Goal: Check status: Check status

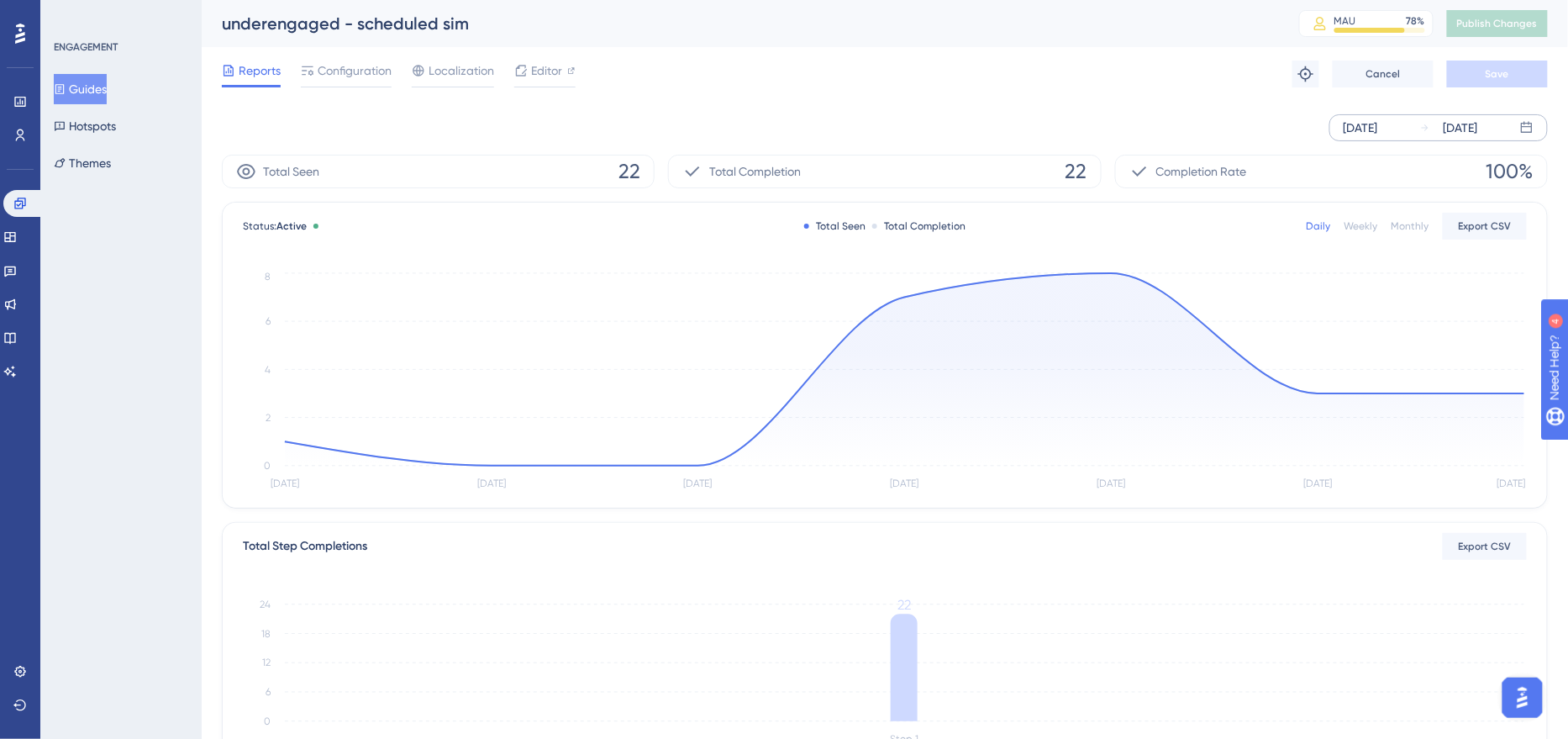
click at [1367, 129] on div "[DATE]" at bounding box center [1360, 127] width 34 height 20
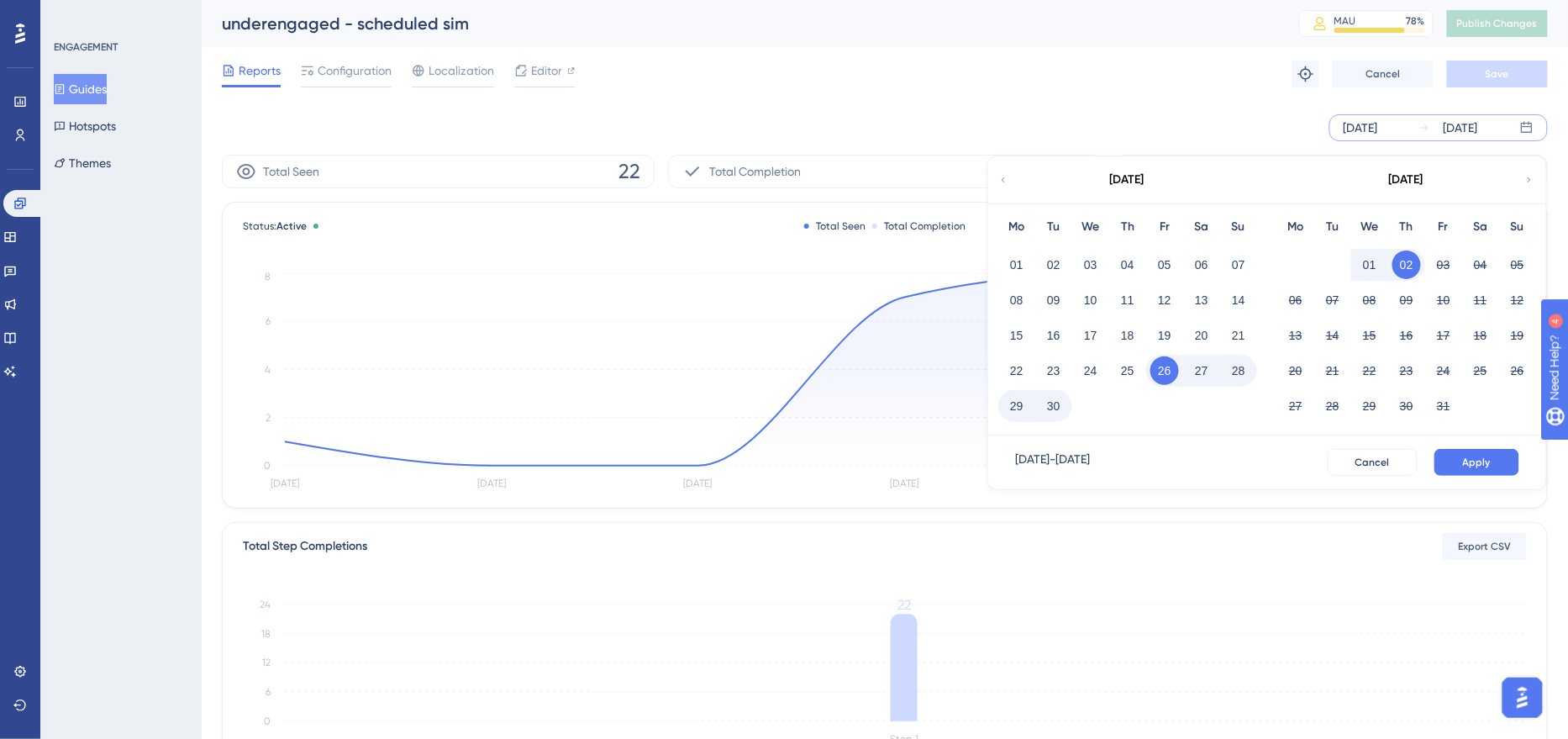
click at [1021, 409] on button "29" at bounding box center [1016, 405] width 28 height 28
click at [1478, 461] on span "Apply" at bounding box center [1477, 463] width 28 height 14
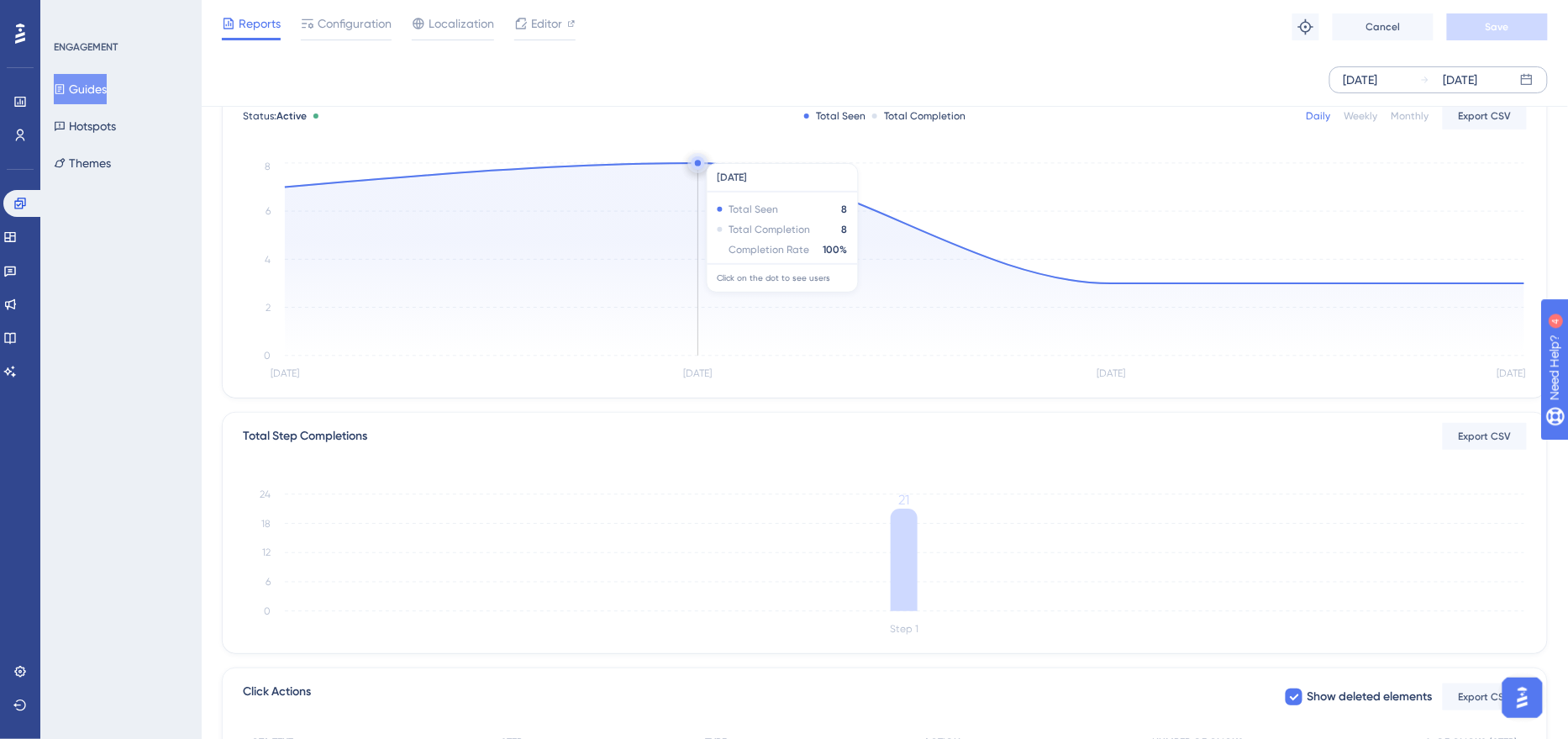
scroll to position [326, 0]
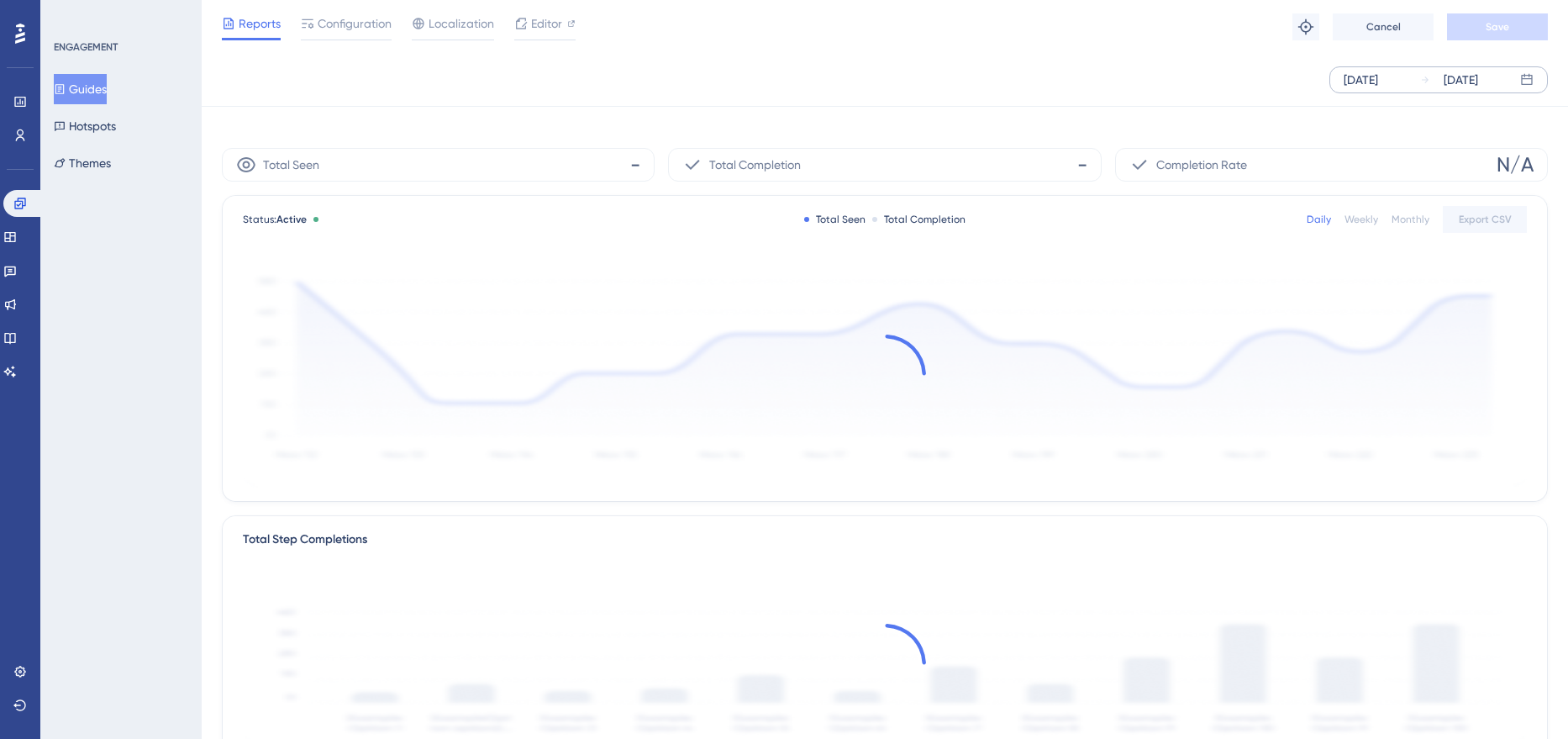
click at [1377, 76] on div "[DATE]" at bounding box center [1360, 80] width 34 height 20
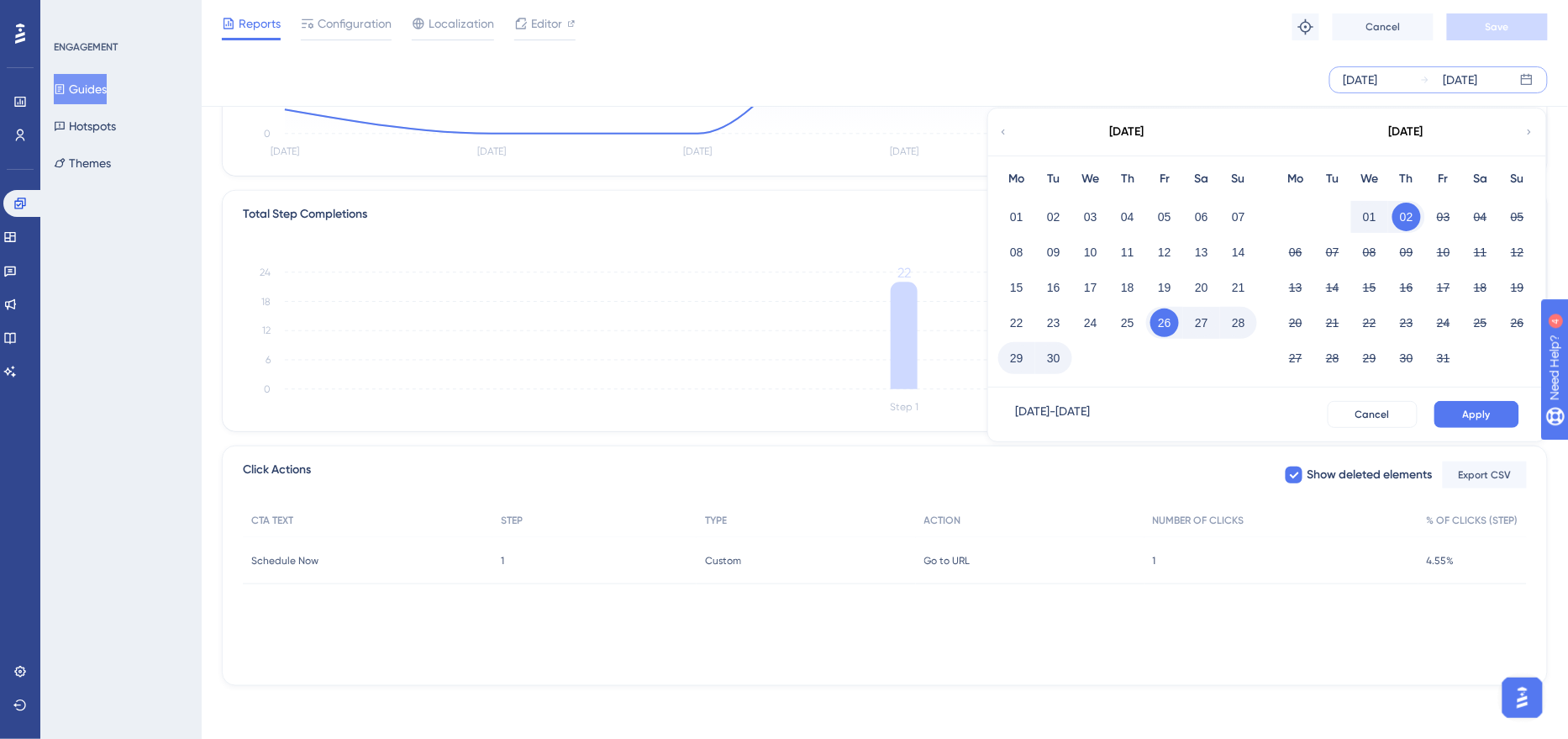
click at [1016, 359] on button "29" at bounding box center [1016, 358] width 28 height 28
click at [1470, 412] on span "Apply" at bounding box center [1477, 414] width 28 height 14
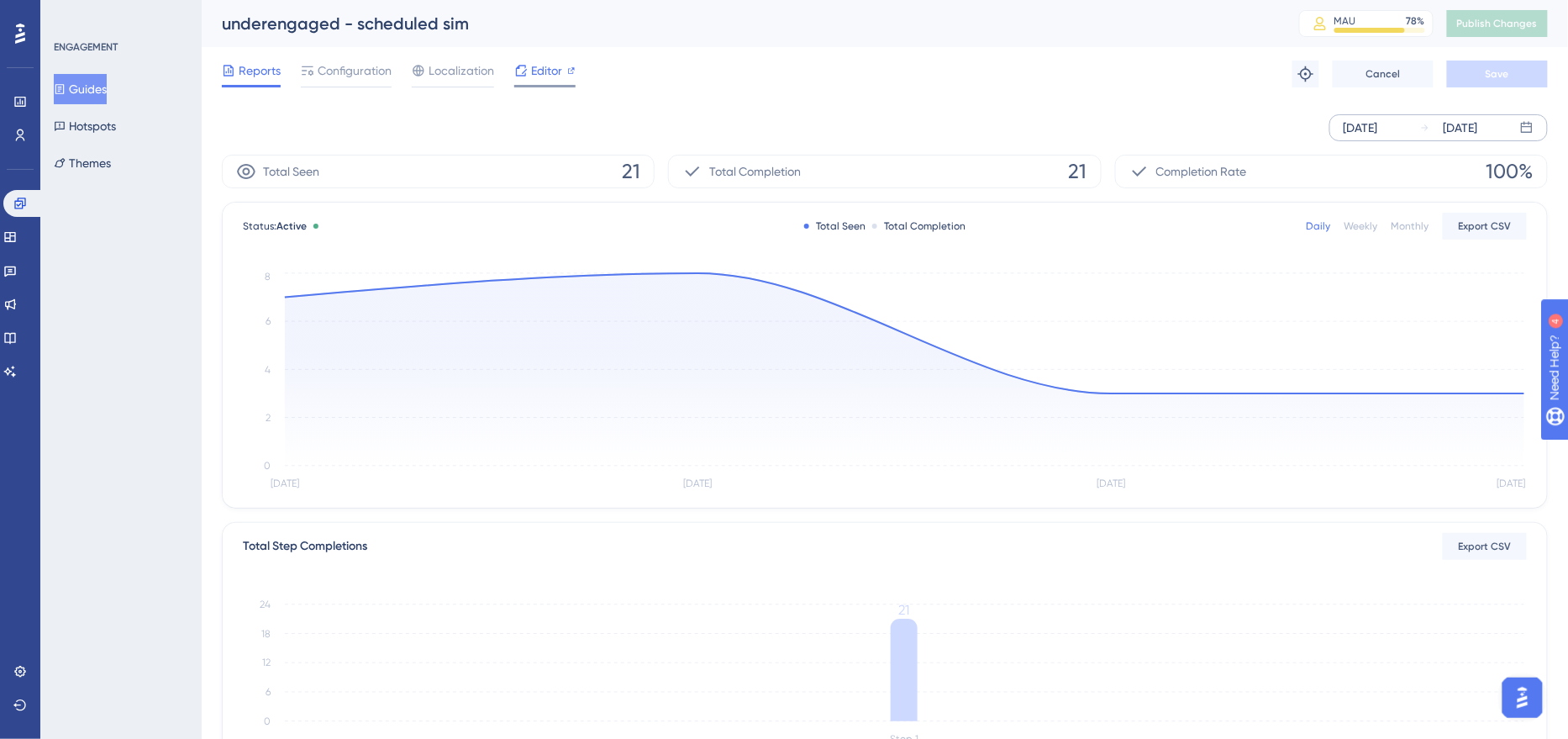
click at [529, 78] on div "Editor" at bounding box center [544, 70] width 61 height 20
